Goal: Task Accomplishment & Management: Manage account settings

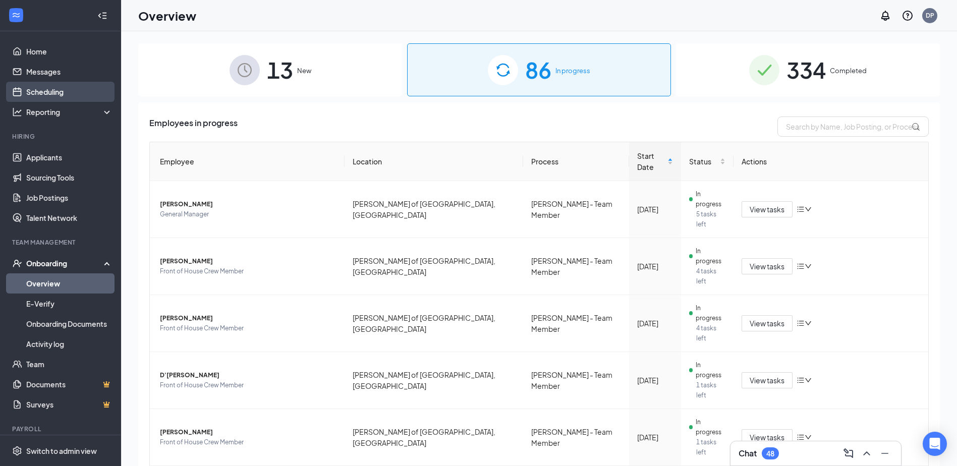
click at [35, 87] on link "Scheduling" at bounding box center [69, 92] width 86 height 20
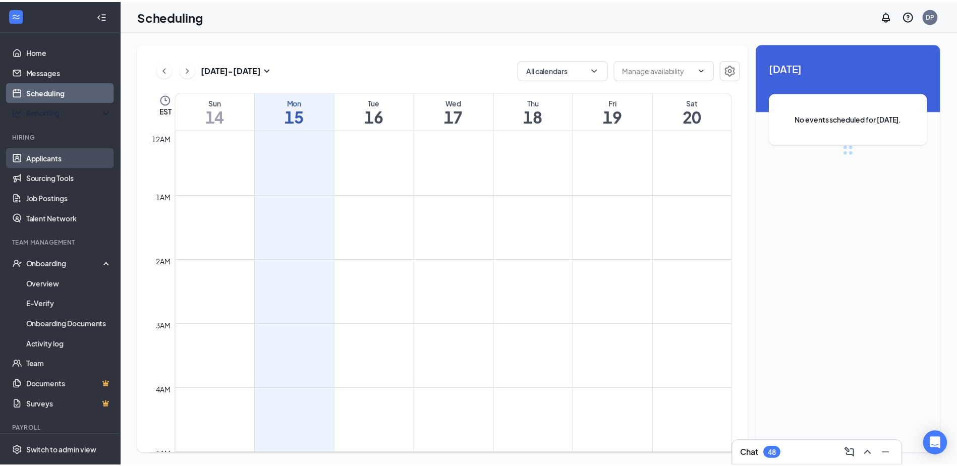
scroll to position [496, 0]
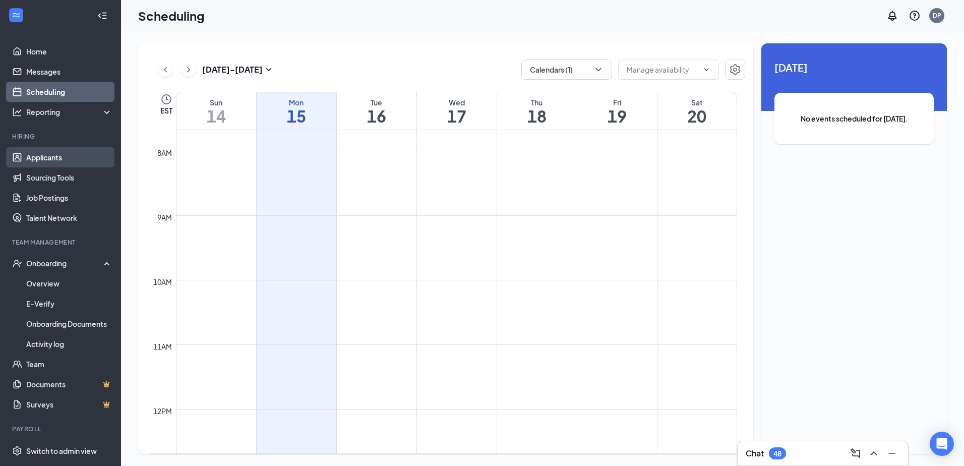
click at [40, 161] on link "Applicants" at bounding box center [69, 157] width 86 height 20
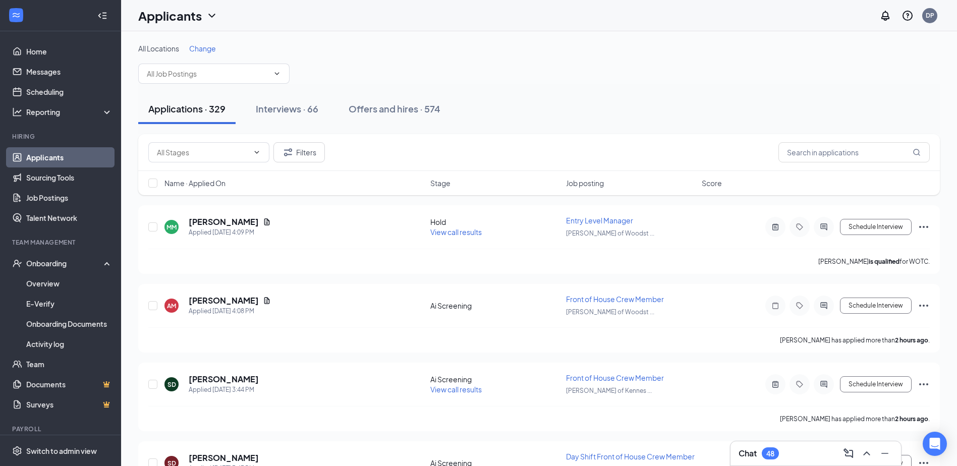
click at [203, 47] on span "Change" at bounding box center [202, 48] width 27 height 9
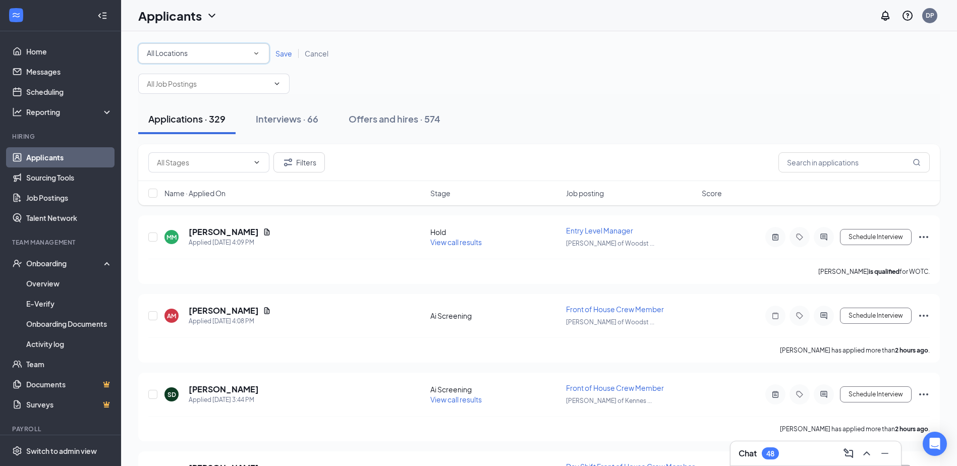
click at [252, 48] on div "All Locations" at bounding box center [204, 53] width 114 height 12
click at [210, 127] on span "[PERSON_NAME] of Kennesaw, [GEOGRAPHIC_DATA]" at bounding box center [235, 130] width 178 height 9
click at [282, 51] on span "Save" at bounding box center [283, 53] width 17 height 9
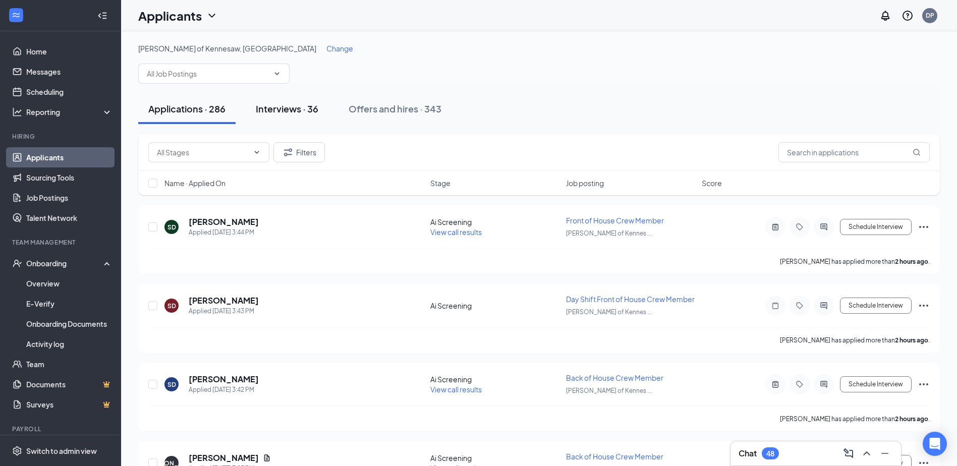
click at [313, 108] on div "Interviews · 36" at bounding box center [287, 108] width 63 height 13
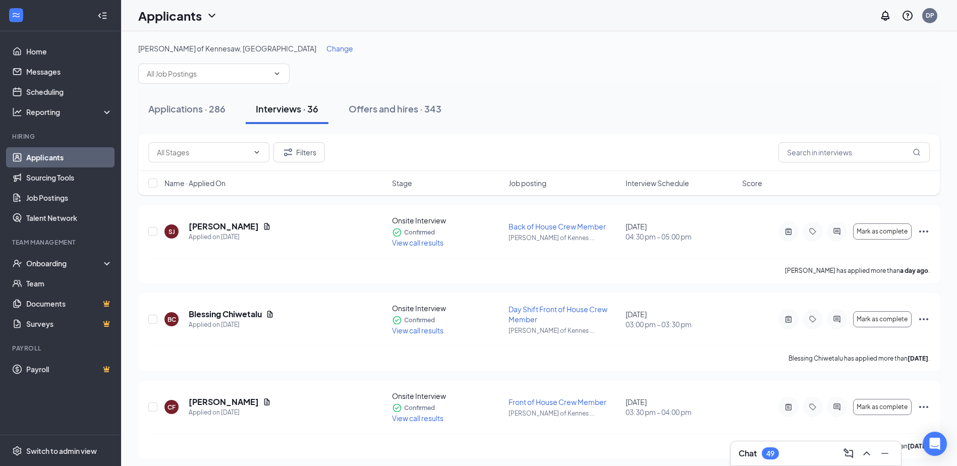
click at [671, 186] on span "Interview Schedule" at bounding box center [657, 183] width 64 height 10
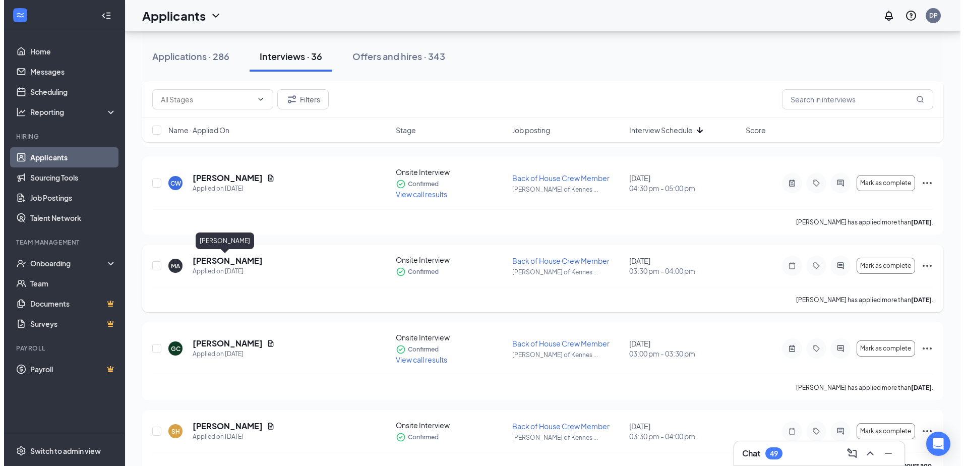
scroll to position [454, 0]
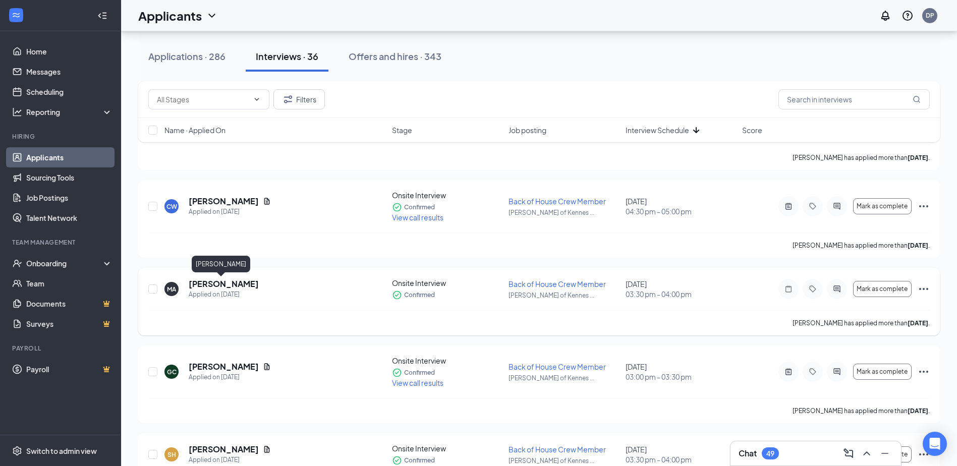
click at [230, 279] on h5 "[PERSON_NAME]" at bounding box center [224, 283] width 70 height 11
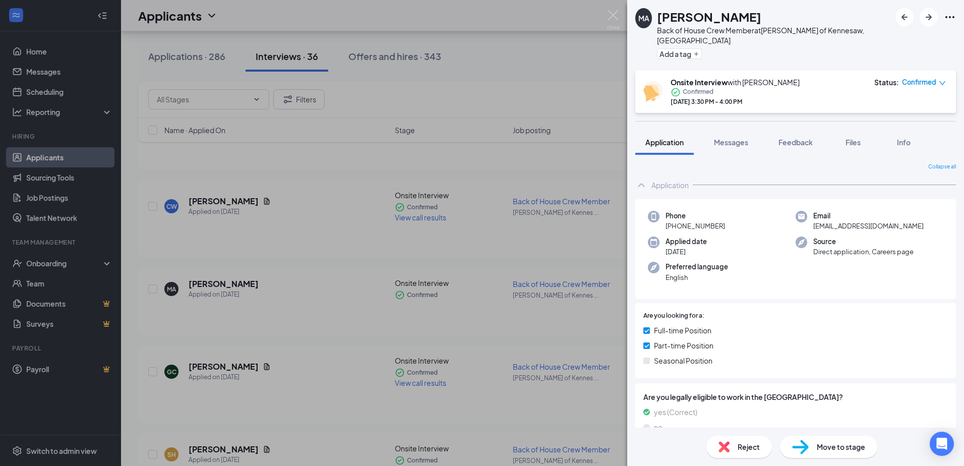
click at [734, 155] on div "Collapse all Application Phone [PHONE_NUMBER] Email [EMAIL_ADDRESS][DOMAIN_NAME…" at bounding box center [795, 291] width 337 height 273
click at [733, 138] on span "Messages" at bounding box center [731, 142] width 34 height 9
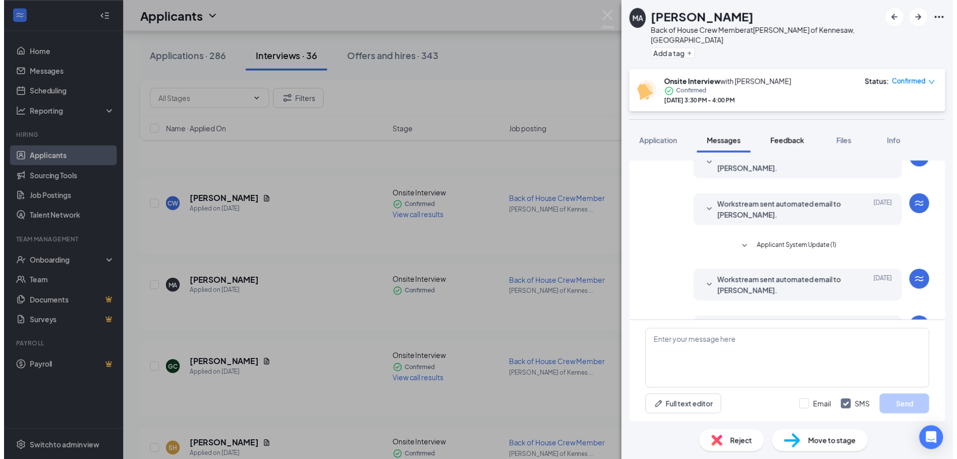
scroll to position [299, 0]
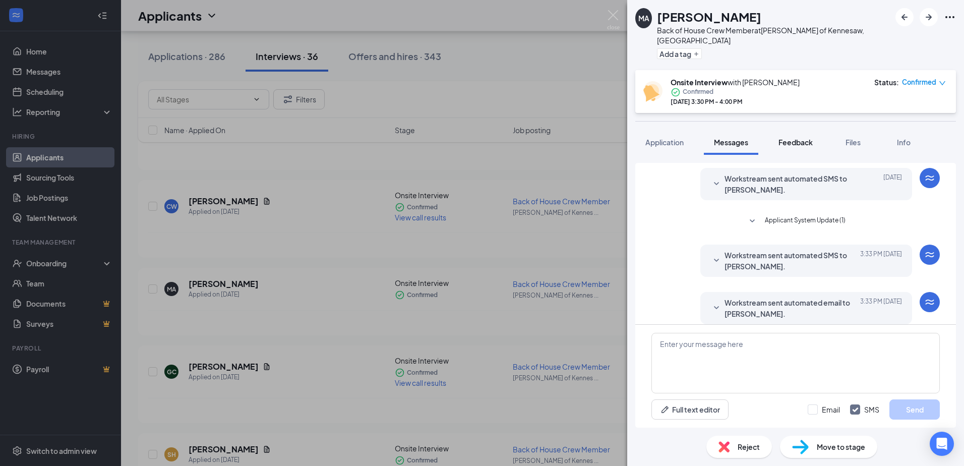
click at [787, 138] on span "Feedback" at bounding box center [796, 142] width 34 height 9
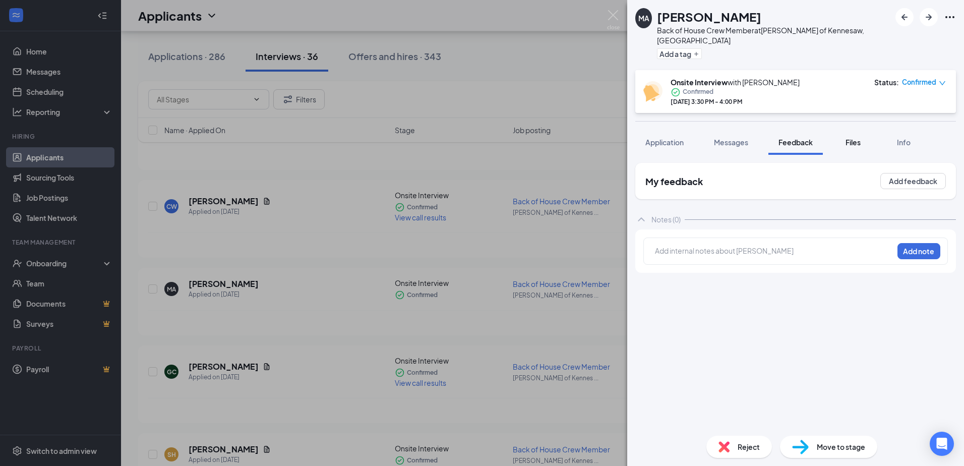
click at [851, 138] on span "Files" at bounding box center [853, 142] width 15 height 9
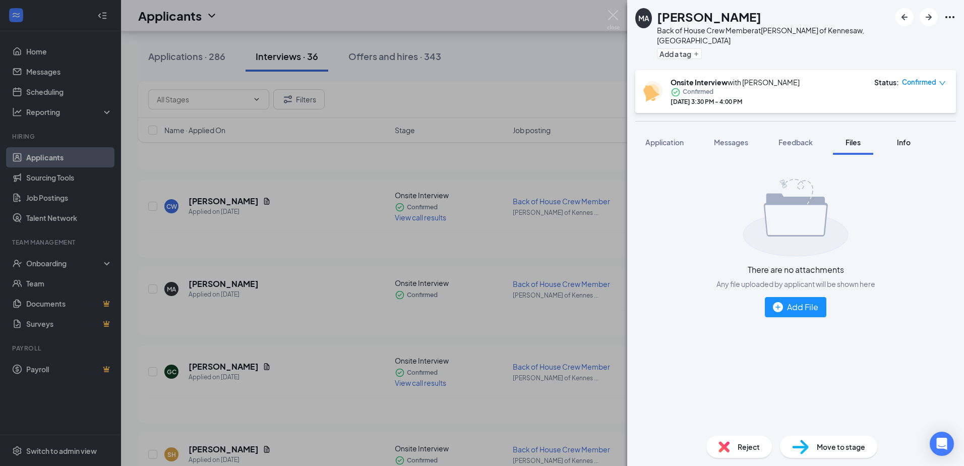
click at [905, 138] on span "Info" at bounding box center [904, 142] width 14 height 9
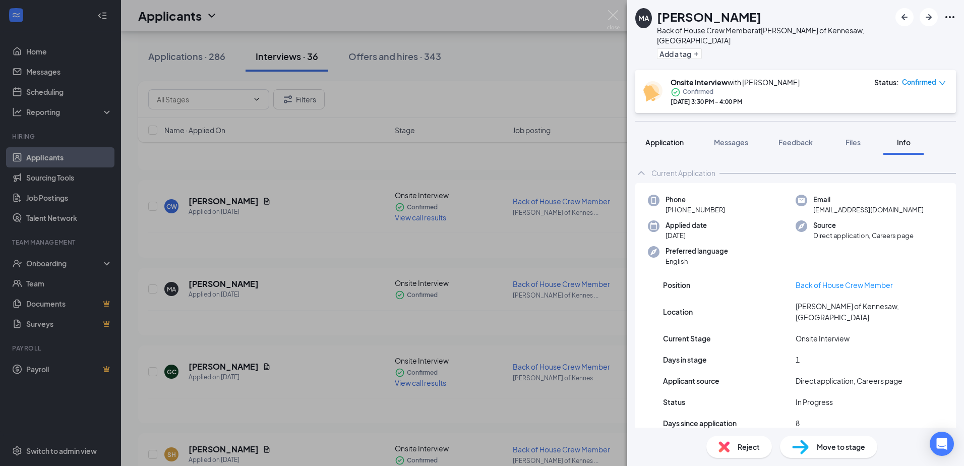
click at [662, 130] on button "Application" at bounding box center [665, 142] width 59 height 25
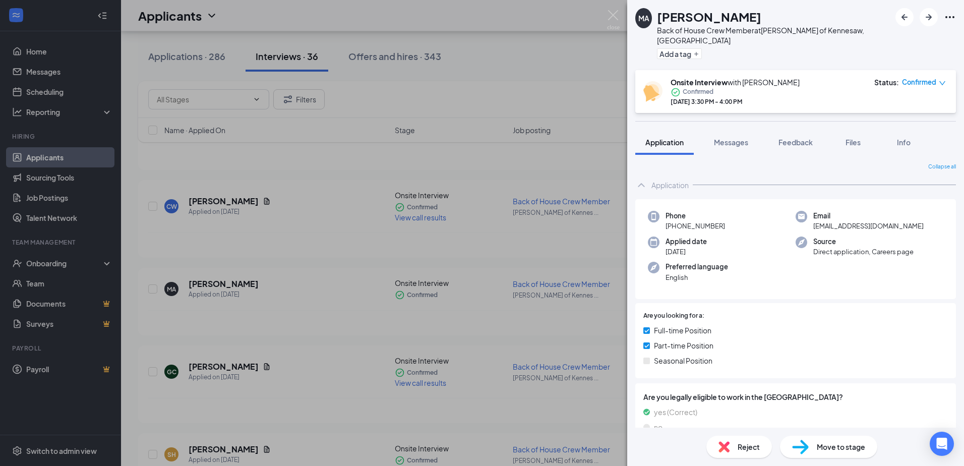
click at [549, 144] on div "MA [PERSON_NAME] Back of House Crew Member at [PERSON_NAME] of [GEOGRAPHIC_DATA…" at bounding box center [482, 233] width 964 height 466
